Goal: Information Seeking & Learning: Learn about a topic

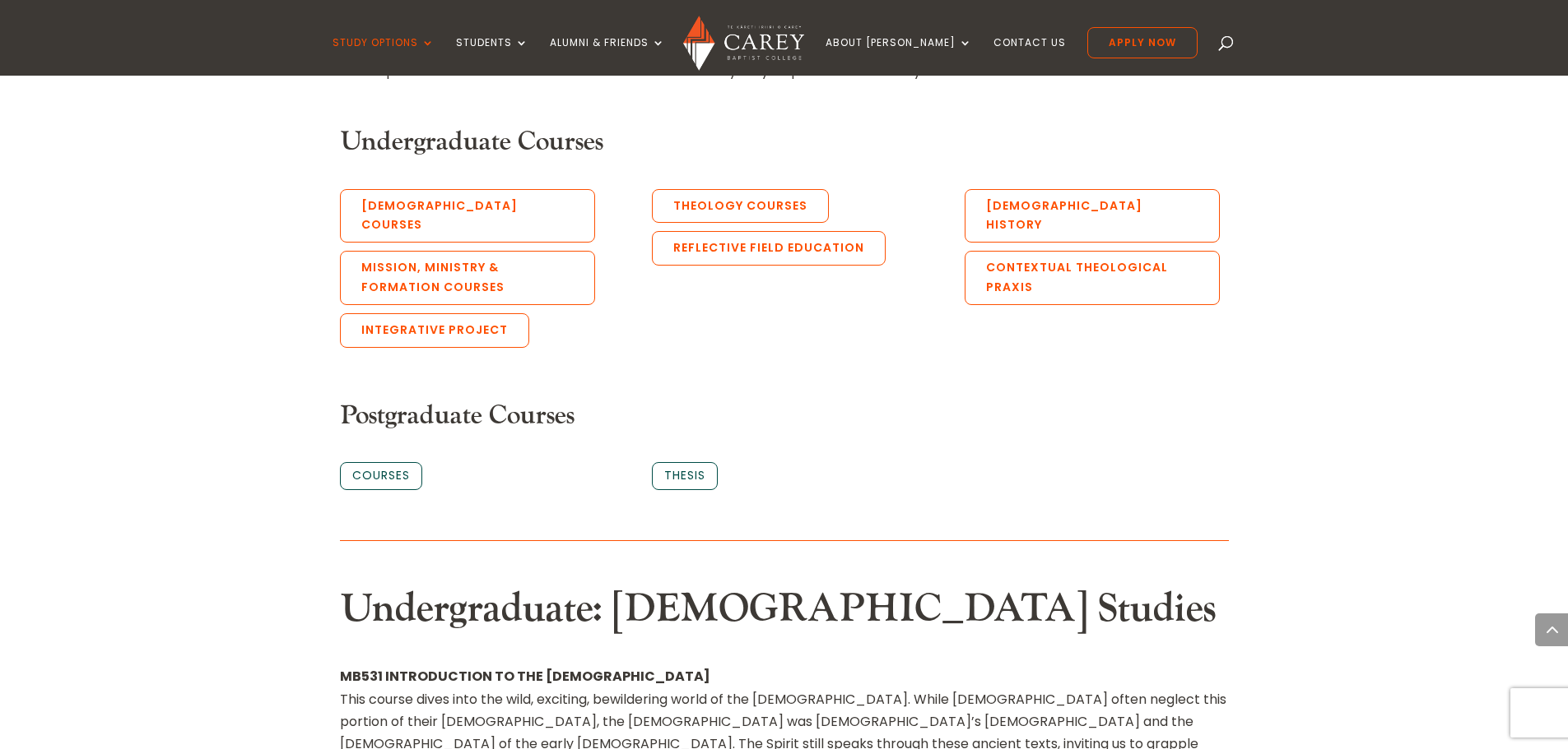
scroll to position [905, 0]
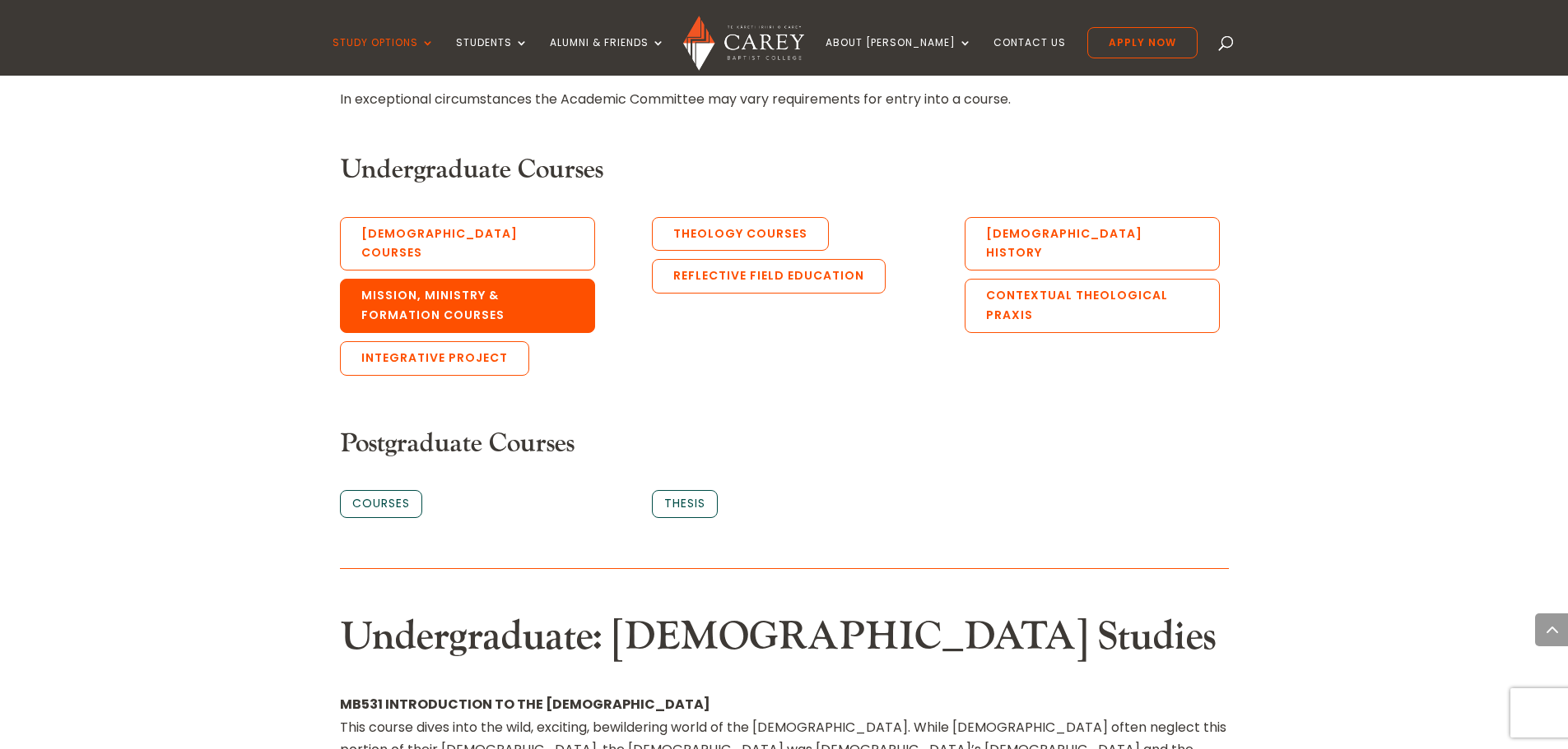
click at [470, 284] on link "Mission, Ministry & Formation Courses" at bounding box center [467, 305] width 255 height 55
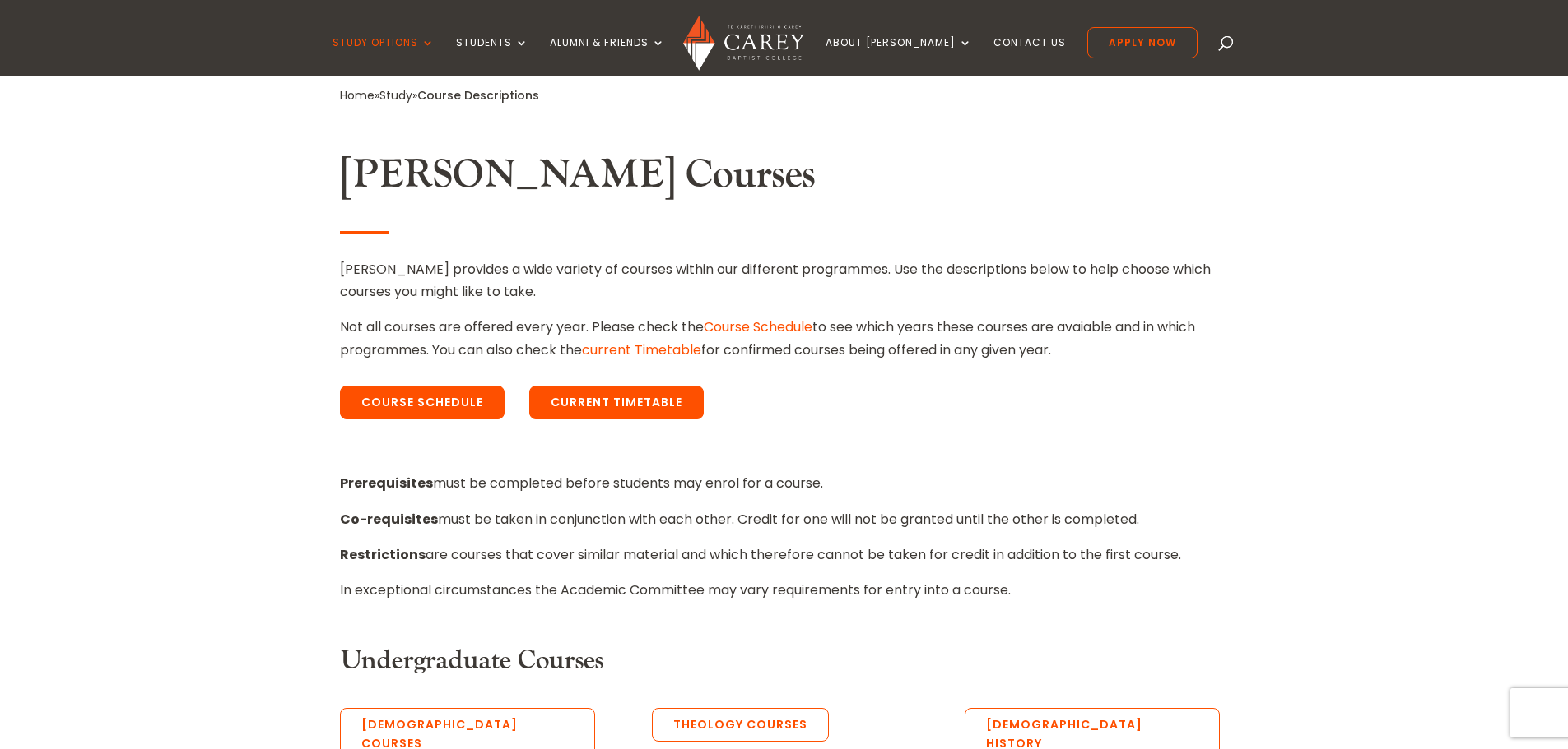
scroll to position [406, 0]
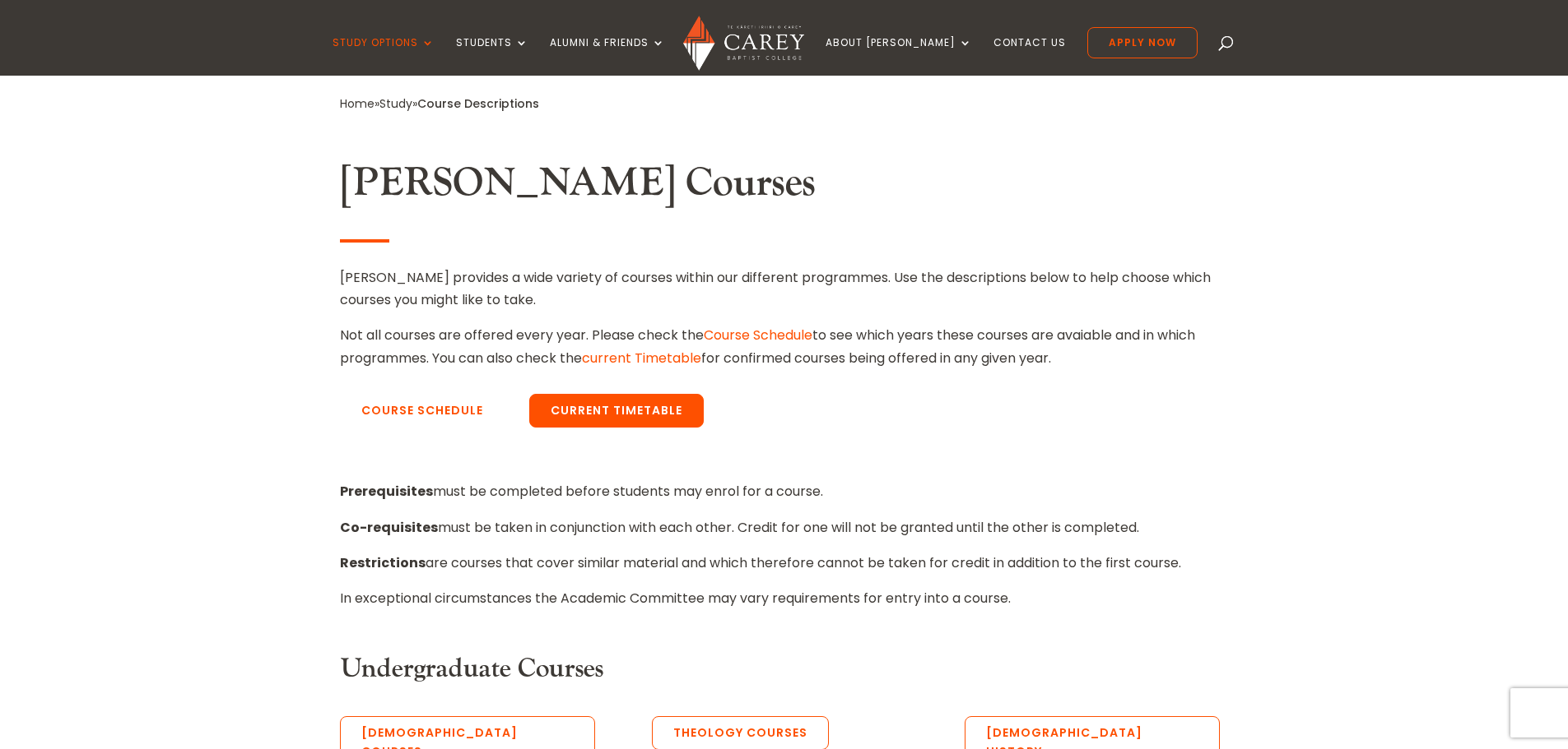
click at [459, 415] on link "Course Schedule" at bounding box center [422, 411] width 164 height 35
click at [432, 413] on link "Course Schedule" at bounding box center [422, 411] width 164 height 35
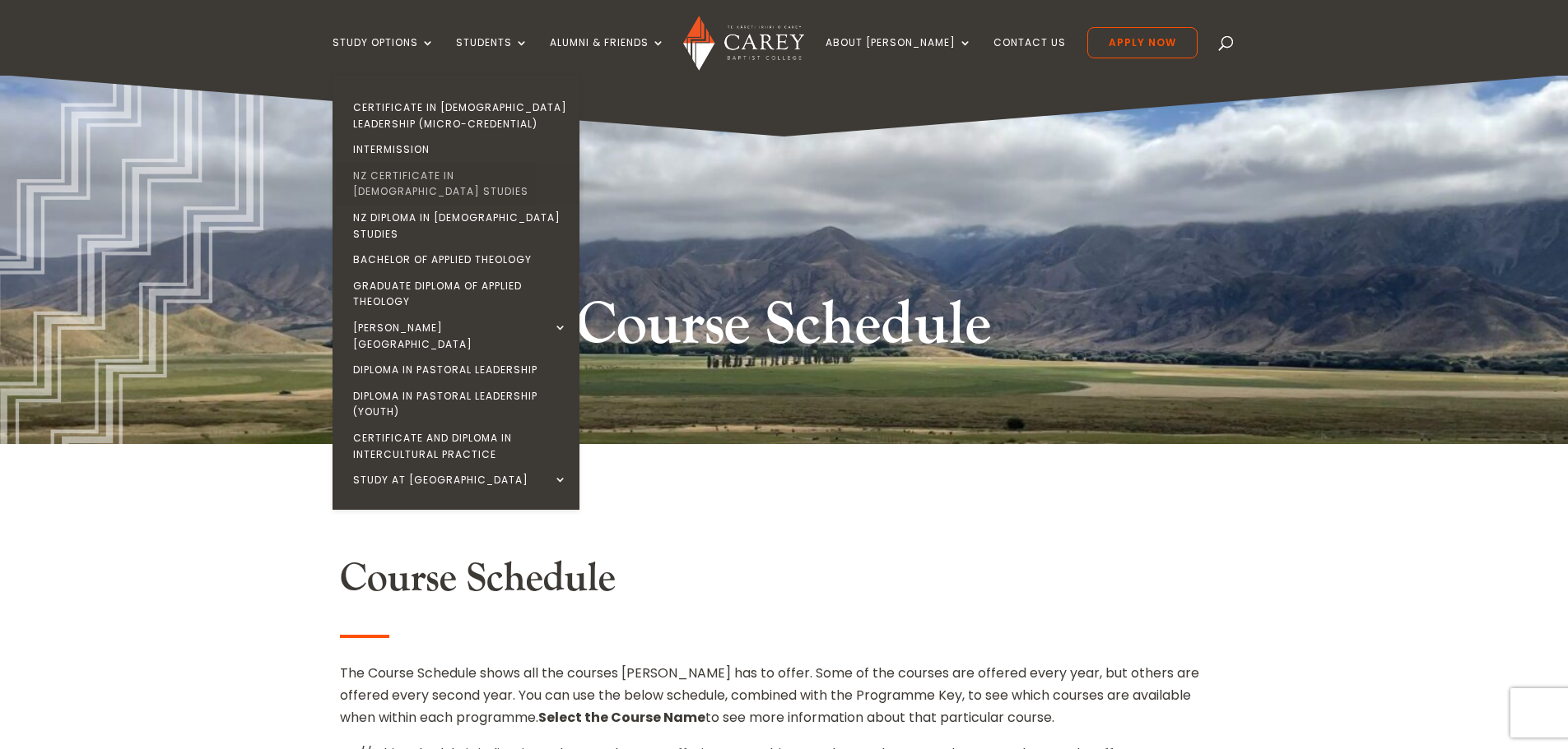
click at [472, 176] on link "NZ Certificate in [DEMOGRAPHIC_DATA] Studies" at bounding box center [460, 184] width 247 height 42
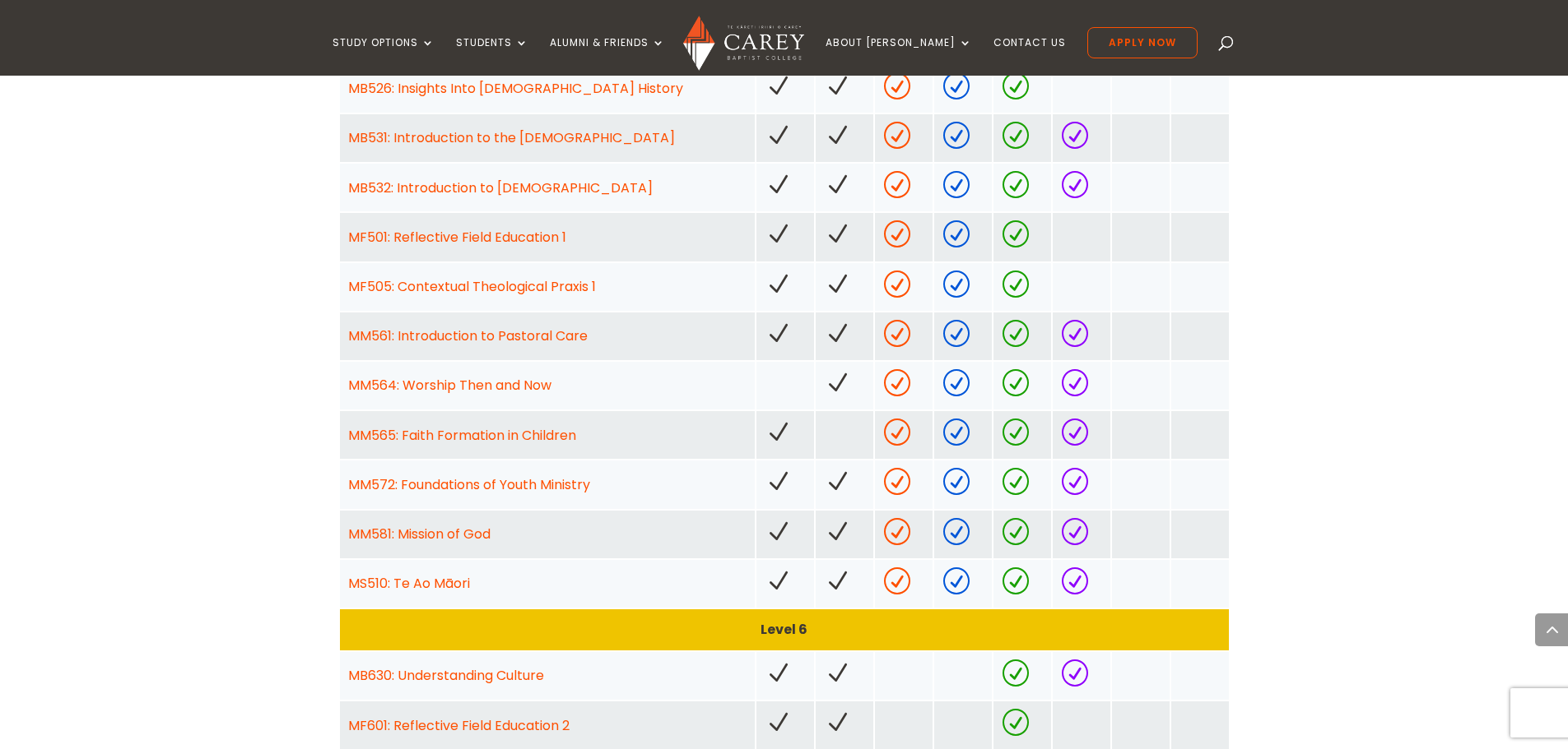
scroll to position [1069, 0]
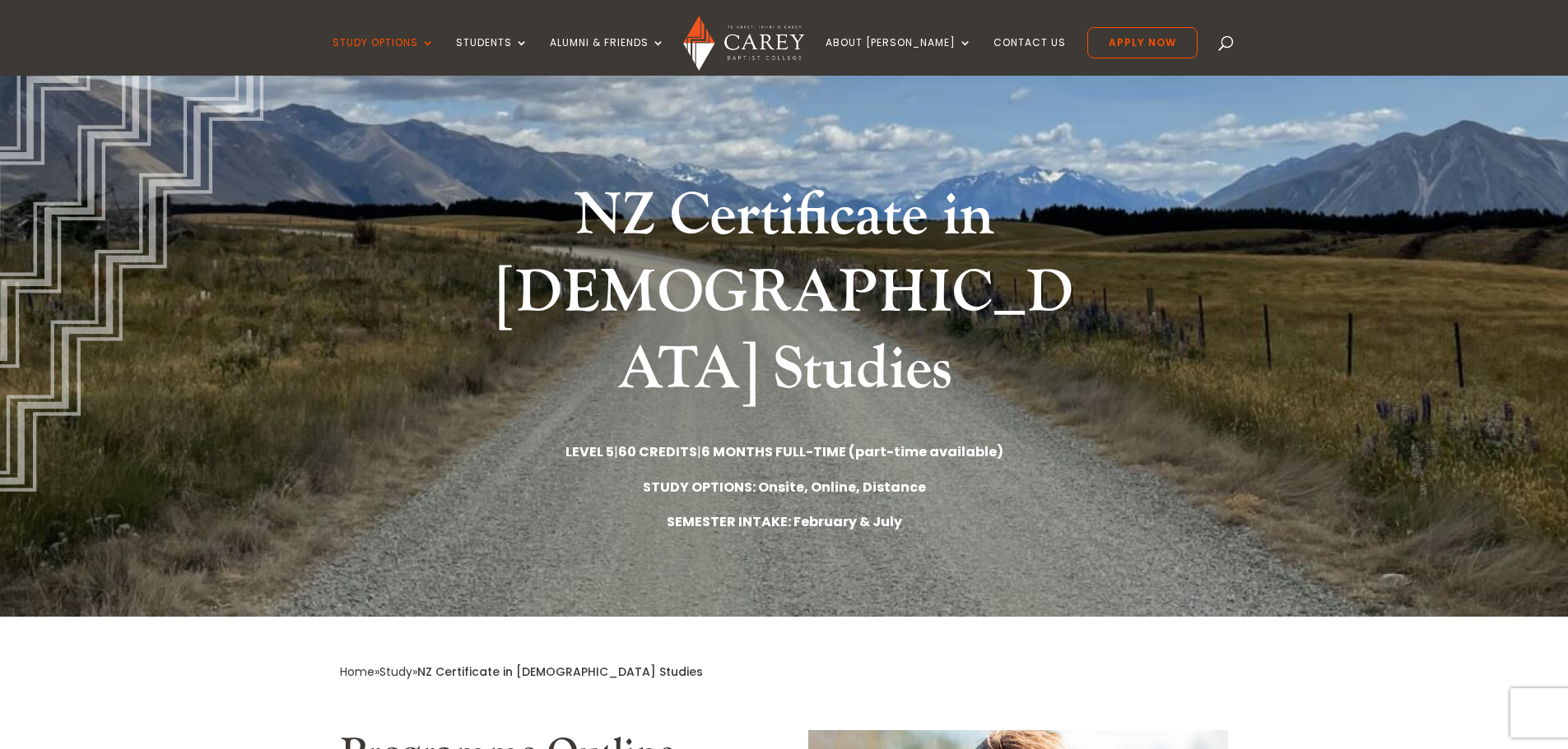
scroll to position [82, 0]
